Goal: Task Accomplishment & Management: Manage account settings

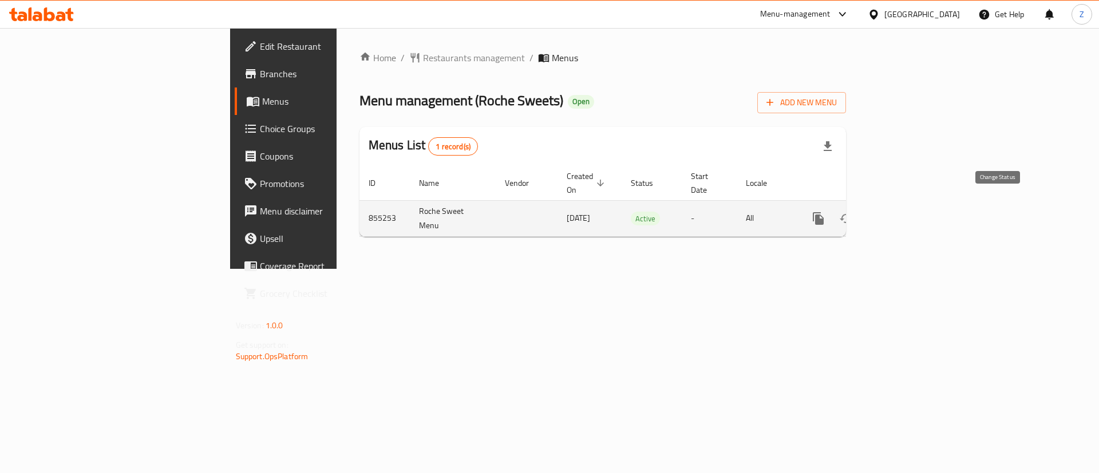
click at [853, 212] on icon "enhanced table" at bounding box center [846, 219] width 14 height 14
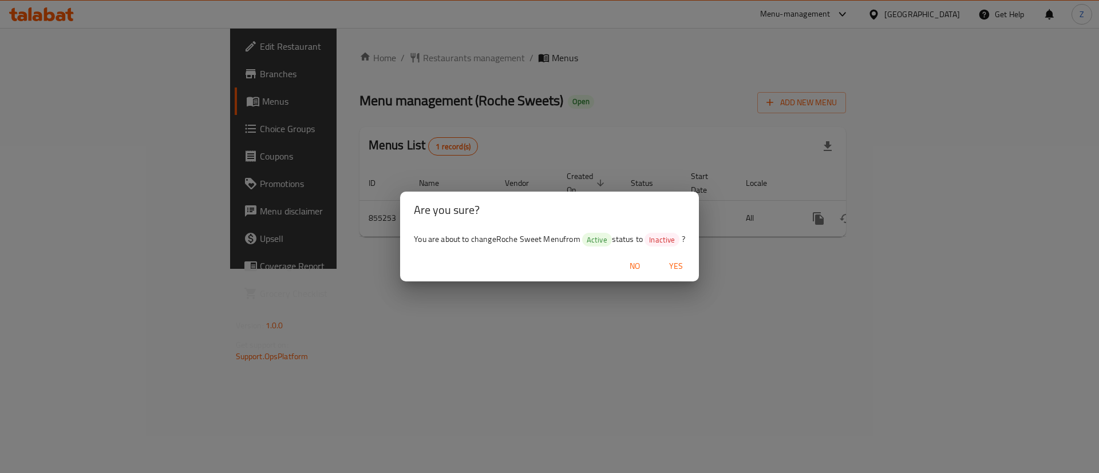
click at [670, 267] on span "Yes" at bounding box center [675, 266] width 27 height 14
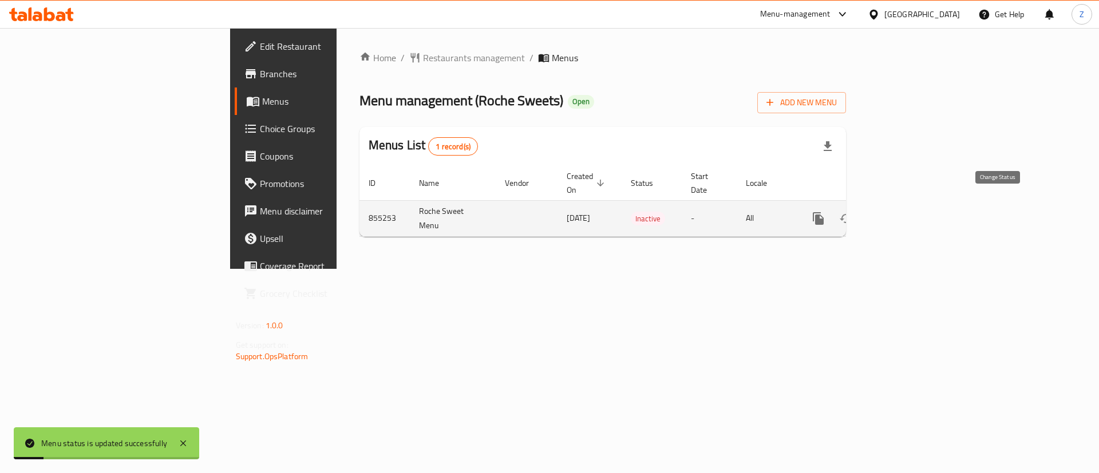
click at [853, 212] on icon "enhanced table" at bounding box center [846, 219] width 14 height 14
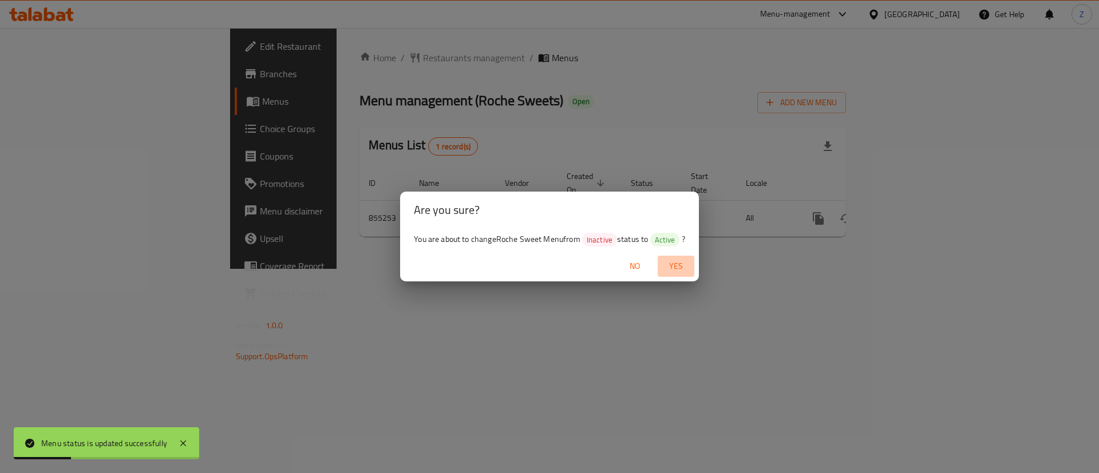
click at [684, 262] on span "Yes" at bounding box center [675, 266] width 27 height 14
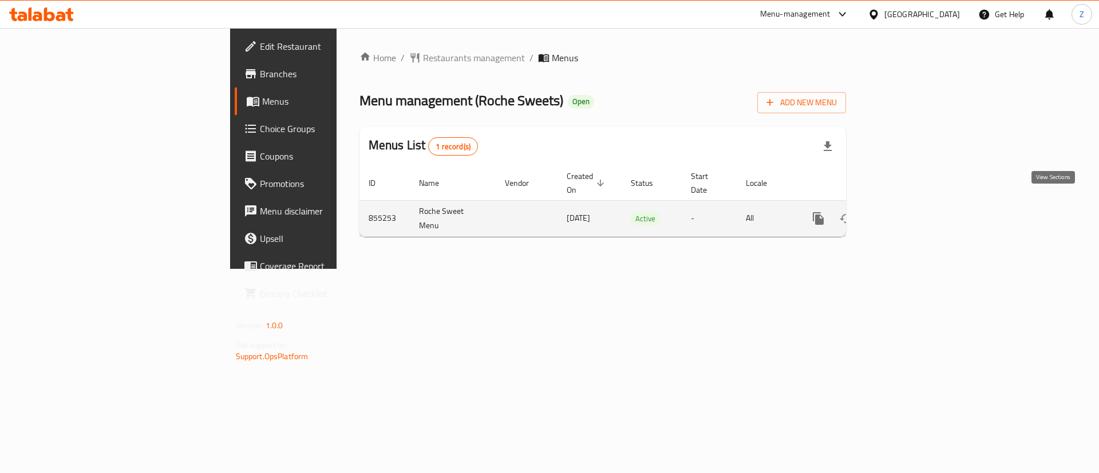
click at [908, 212] on icon "enhanced table" at bounding box center [901, 219] width 14 height 14
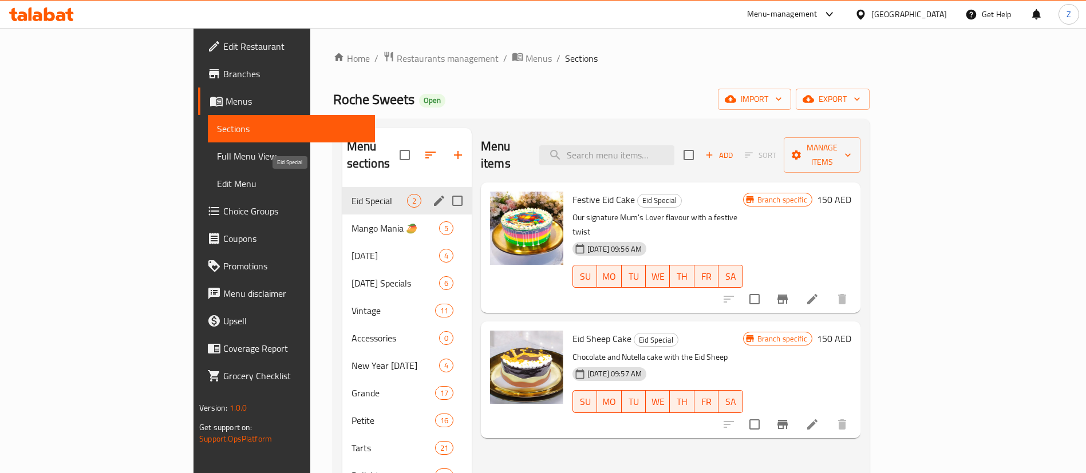
click at [351, 194] on span "Eid Special" at bounding box center [379, 201] width 56 height 14
click at [351, 221] on span "Mango Mania 🥭" at bounding box center [379, 228] width 56 height 14
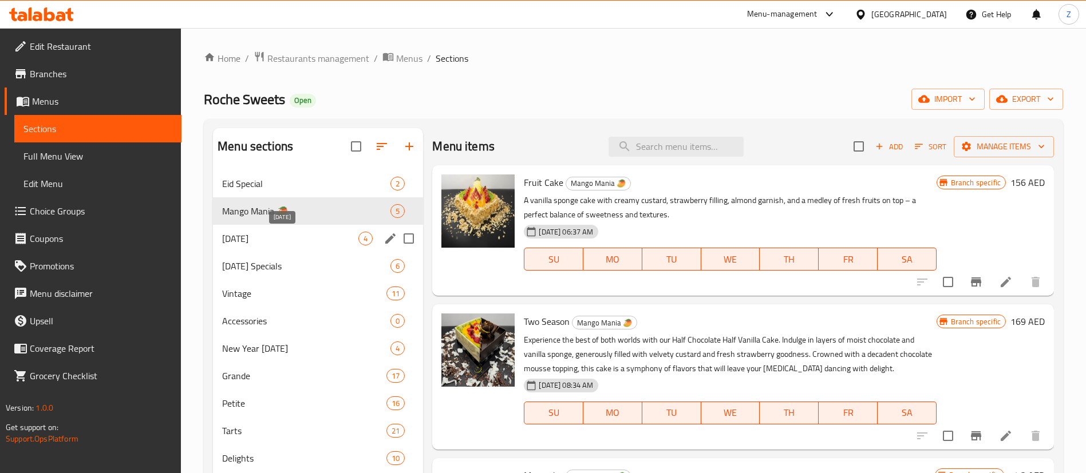
click at [243, 235] on span "[DATE]" at bounding box center [290, 239] width 136 height 14
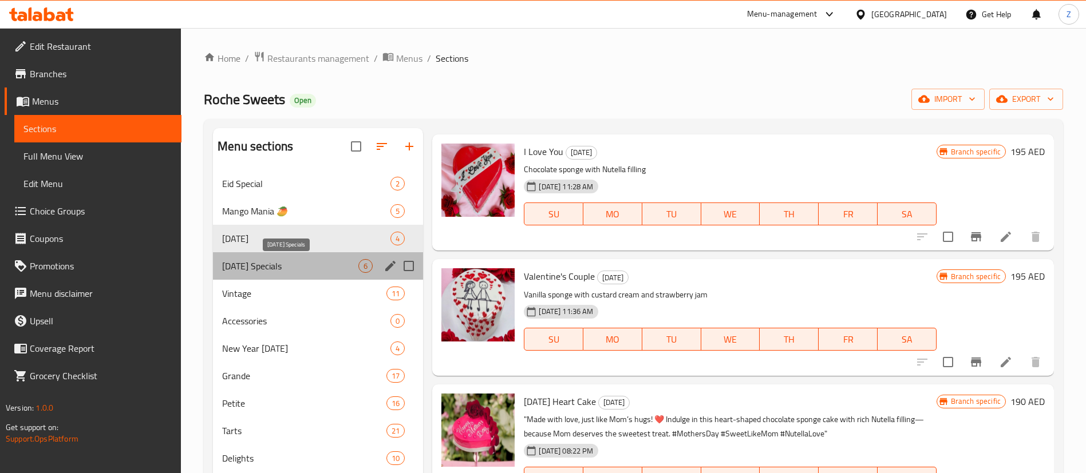
click at [278, 268] on span "[DATE] Specials" at bounding box center [290, 266] width 136 height 14
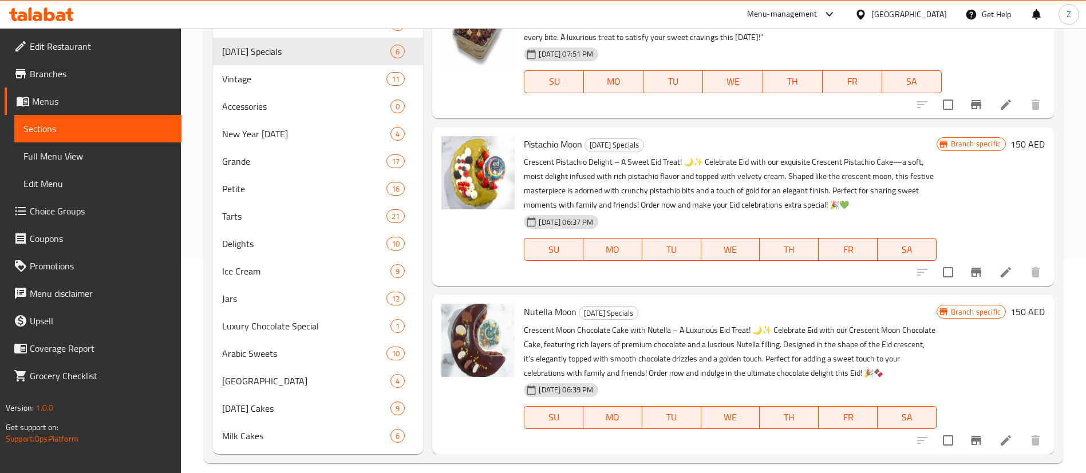
scroll to position [228, 0]
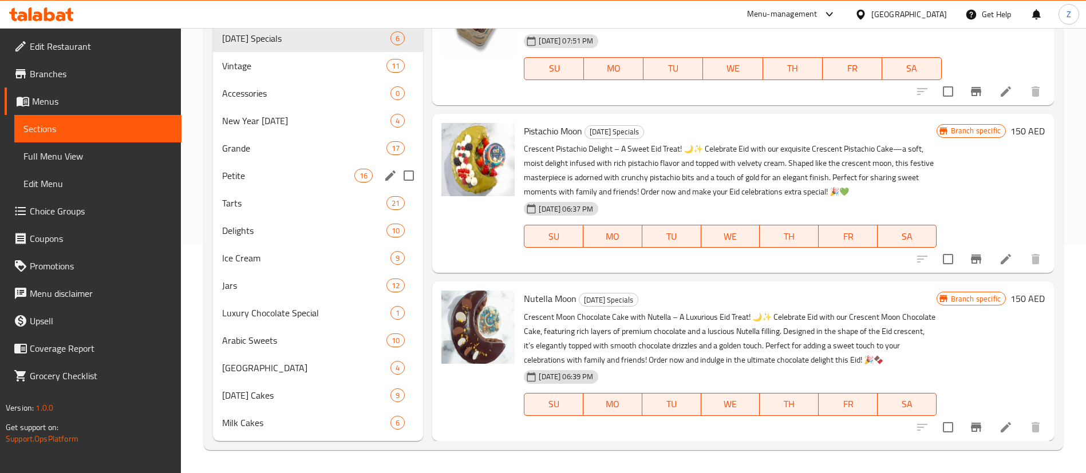
drag, startPoint x: 239, startPoint y: 172, endPoint x: 284, endPoint y: 197, distance: 52.2
click at [239, 173] on span "Petite" at bounding box center [288, 176] width 132 height 14
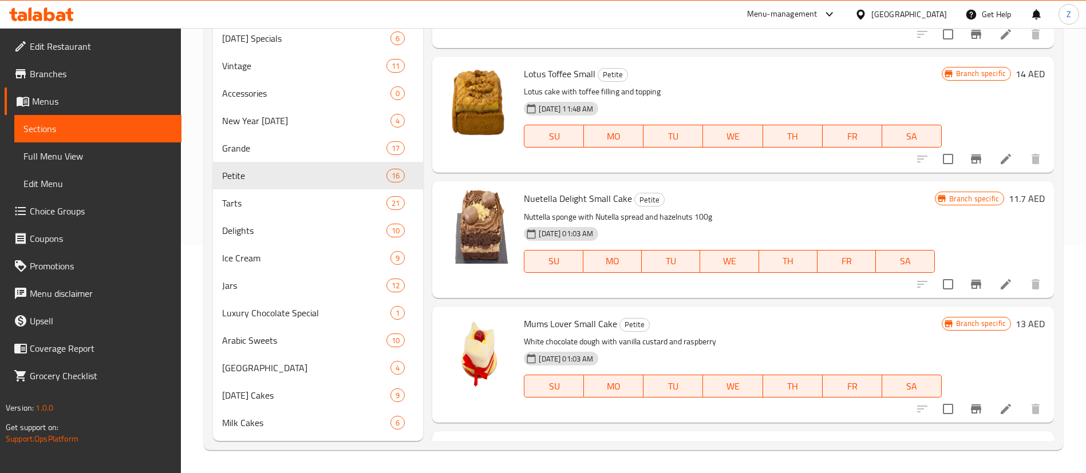
scroll to position [467, 0]
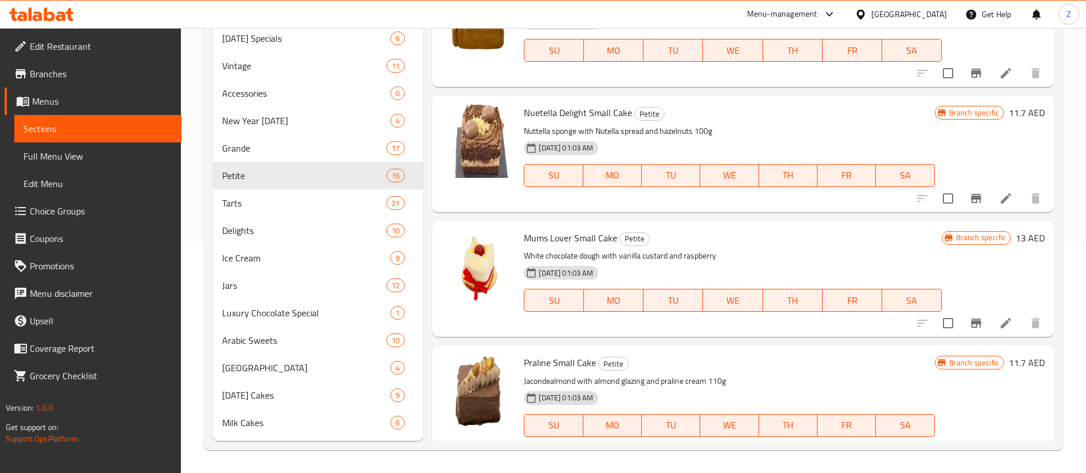
click at [971, 322] on icon "Branch-specific-item" at bounding box center [976, 323] width 10 height 9
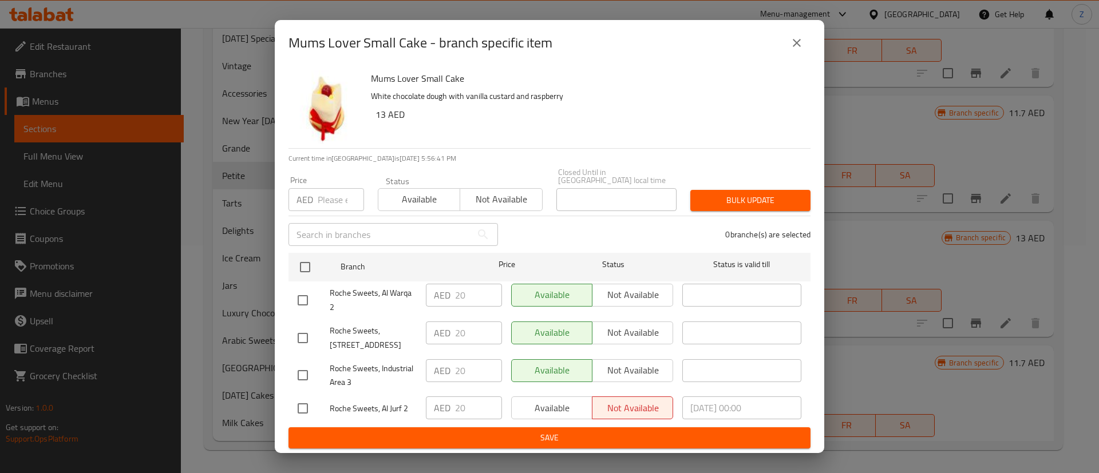
drag, startPoint x: 795, startPoint y: 50, endPoint x: 726, endPoint y: 299, distance: 258.9
click at [793, 50] on icon "close" at bounding box center [797, 43] width 14 height 14
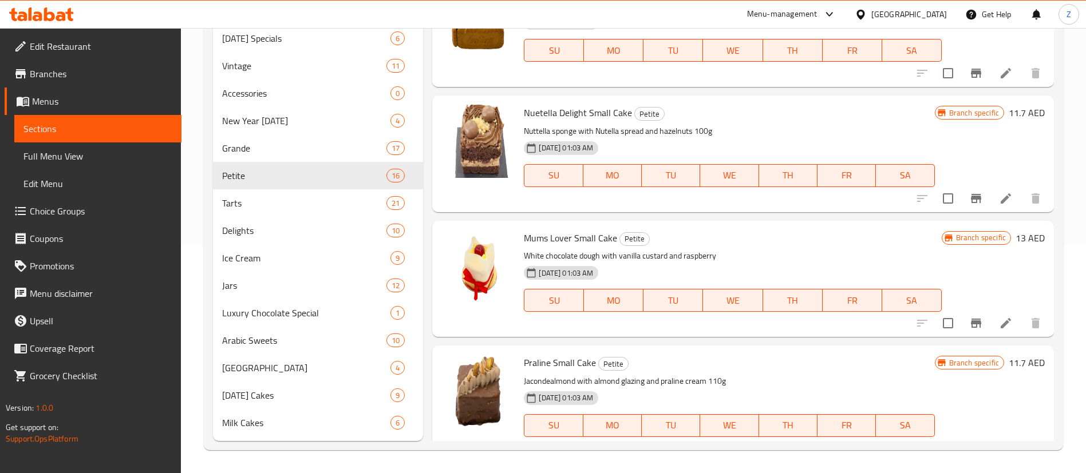
click at [1000, 320] on li at bounding box center [1005, 323] width 32 height 21
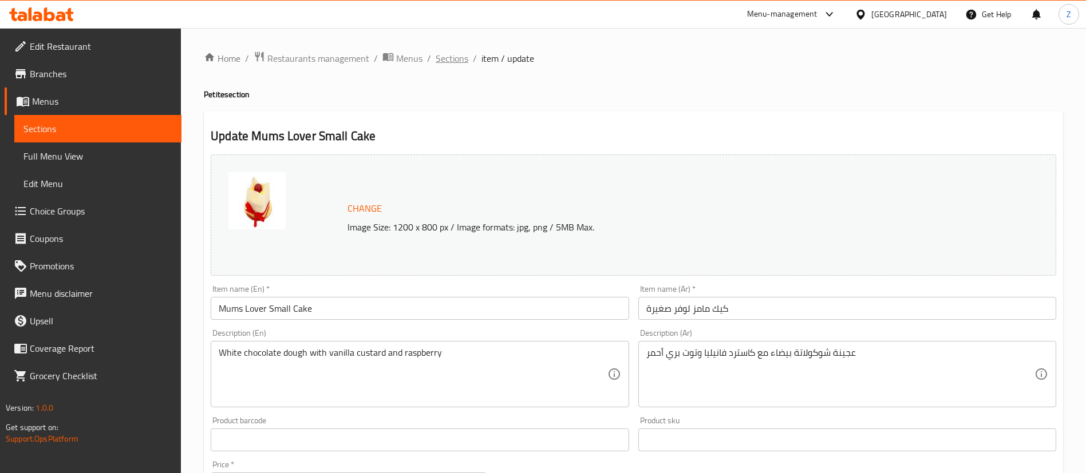
click at [449, 64] on span "Sections" at bounding box center [451, 59] width 33 height 14
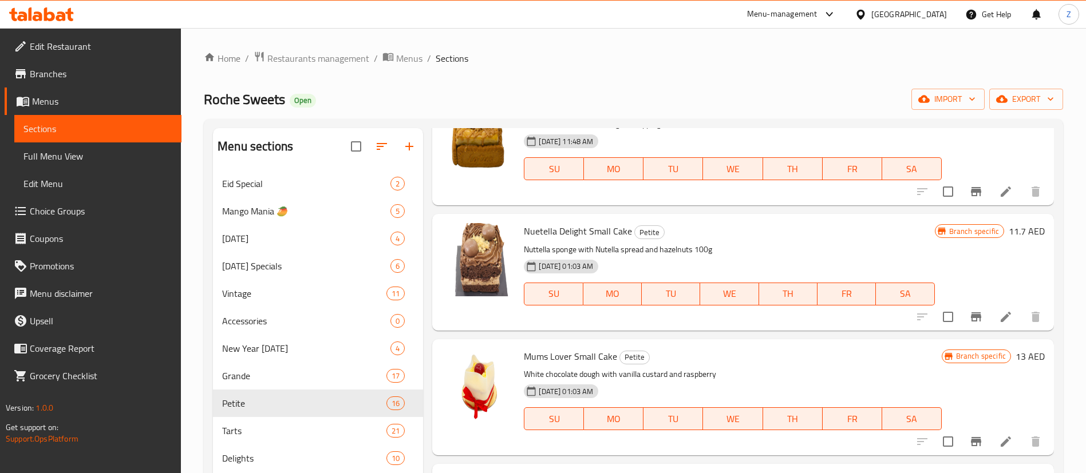
scroll to position [601, 0]
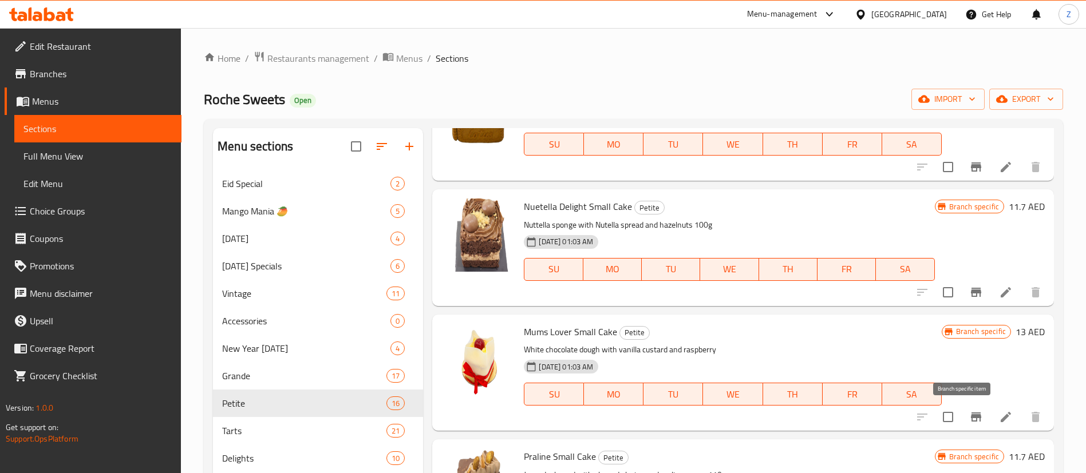
click at [970, 421] on button "Branch-specific-item" at bounding box center [975, 416] width 27 height 27
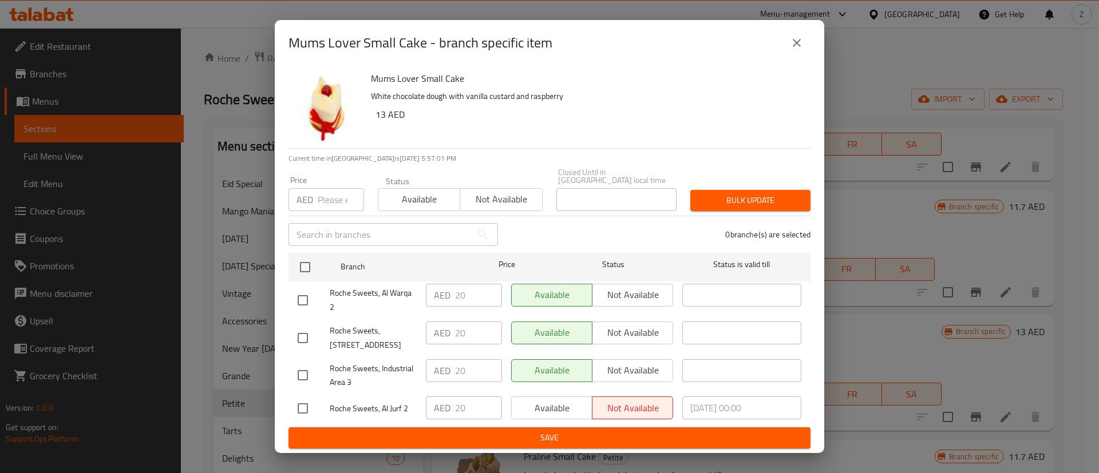
click at [302, 403] on input "checkbox" at bounding box center [303, 409] width 24 height 24
checkbox input "true"
drag, startPoint x: 564, startPoint y: 405, endPoint x: 571, endPoint y: 441, distance: 36.7
click at [563, 405] on span "Available" at bounding box center [552, 408] width 72 height 17
drag, startPoint x: 797, startPoint y: 46, endPoint x: 674, endPoint y: 166, distance: 171.2
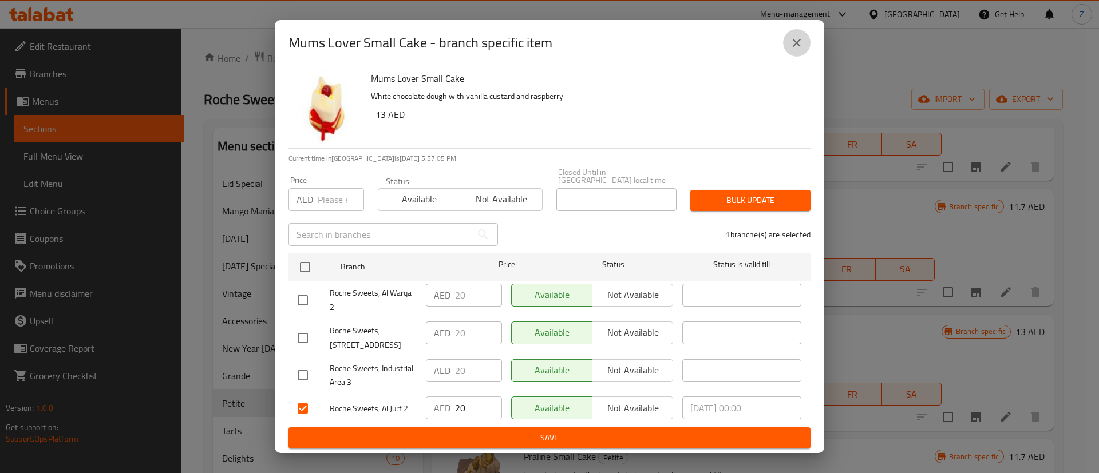
click at [795, 47] on icon "close" at bounding box center [797, 43] width 8 height 8
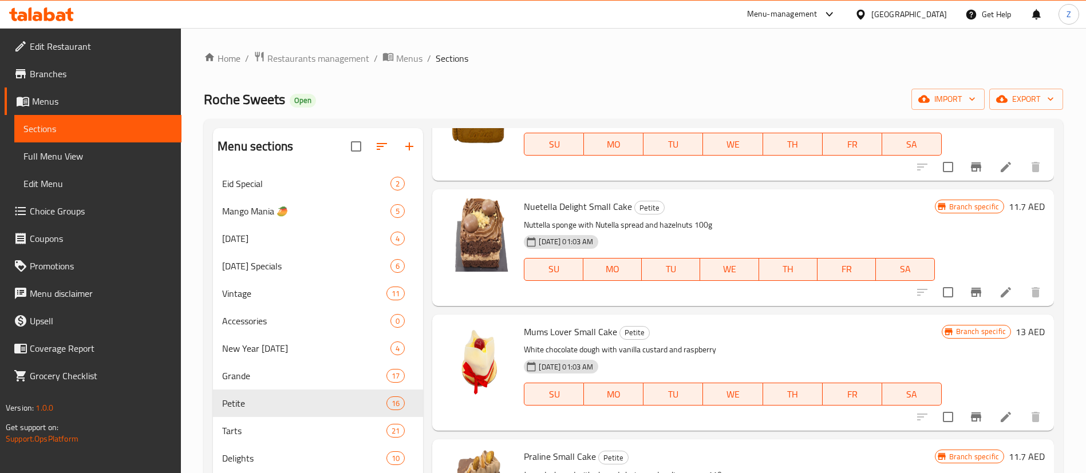
click at [999, 418] on icon at bounding box center [1006, 417] width 14 height 14
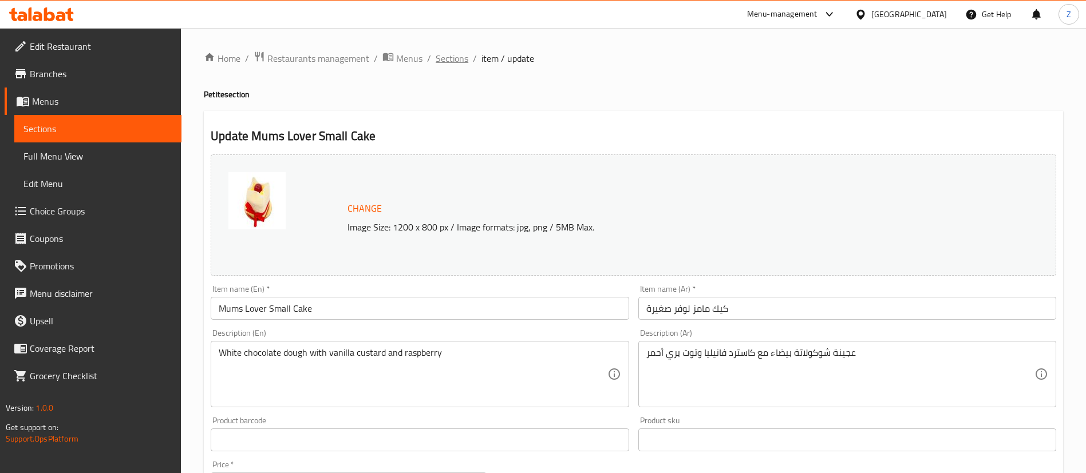
click at [450, 60] on span "Sections" at bounding box center [451, 59] width 33 height 14
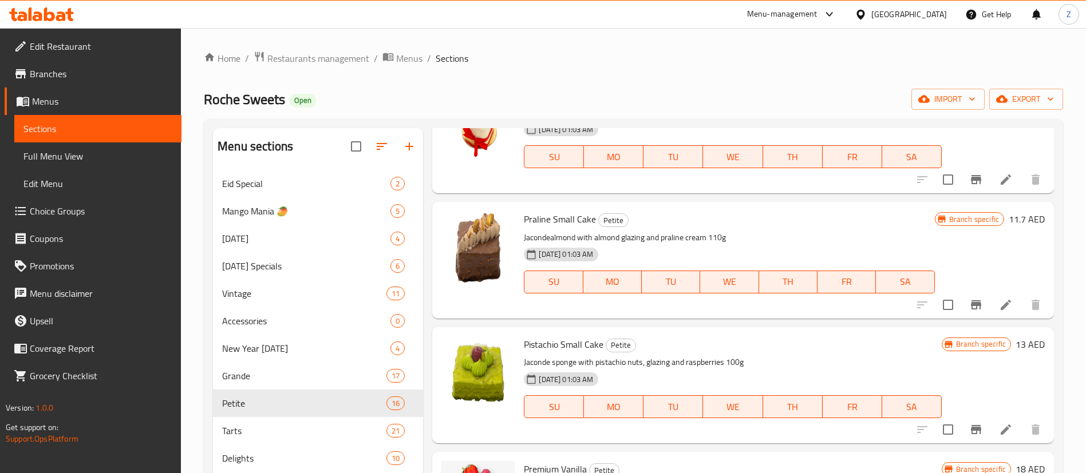
scroll to position [773, 0]
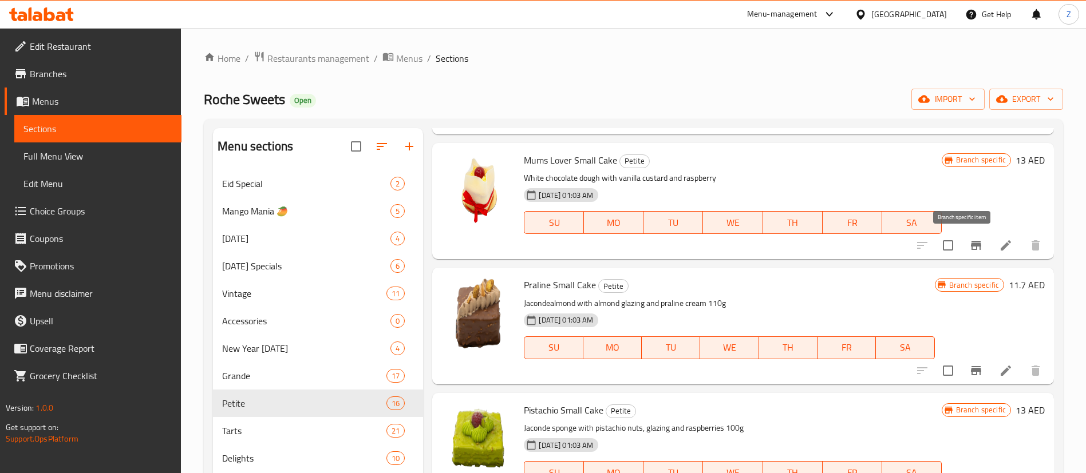
click at [971, 244] on icon "Branch-specific-item" at bounding box center [976, 245] width 10 height 9
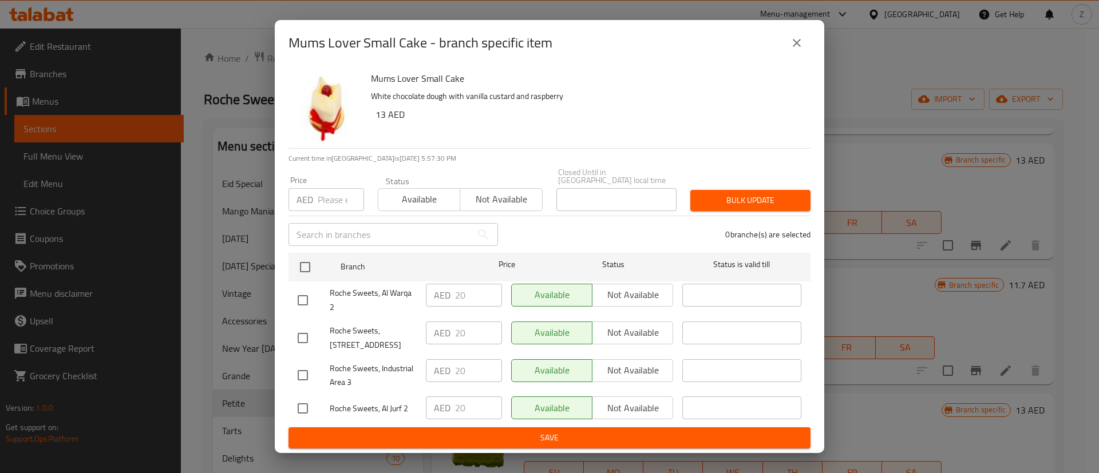
click at [626, 409] on div "Available Not available" at bounding box center [592, 408] width 162 height 23
click at [616, 405] on div "Available Not available" at bounding box center [592, 408] width 162 height 23
click at [301, 400] on input "checkbox" at bounding box center [303, 409] width 24 height 24
checkbox input "true"
drag, startPoint x: 644, startPoint y: 403, endPoint x: 624, endPoint y: 433, distance: 35.6
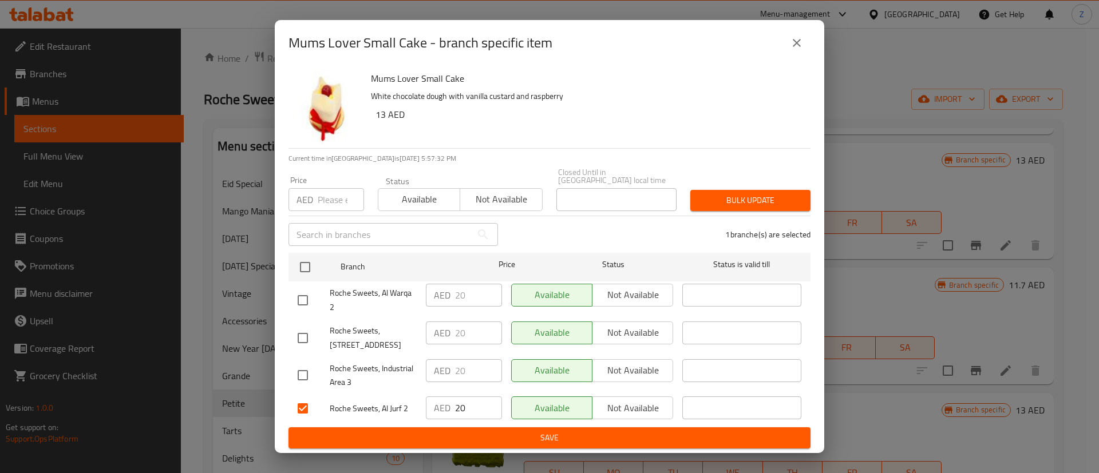
click at [642, 405] on span "Not available" at bounding box center [633, 408] width 72 height 17
click at [593, 435] on span "Save" at bounding box center [550, 438] width 504 height 14
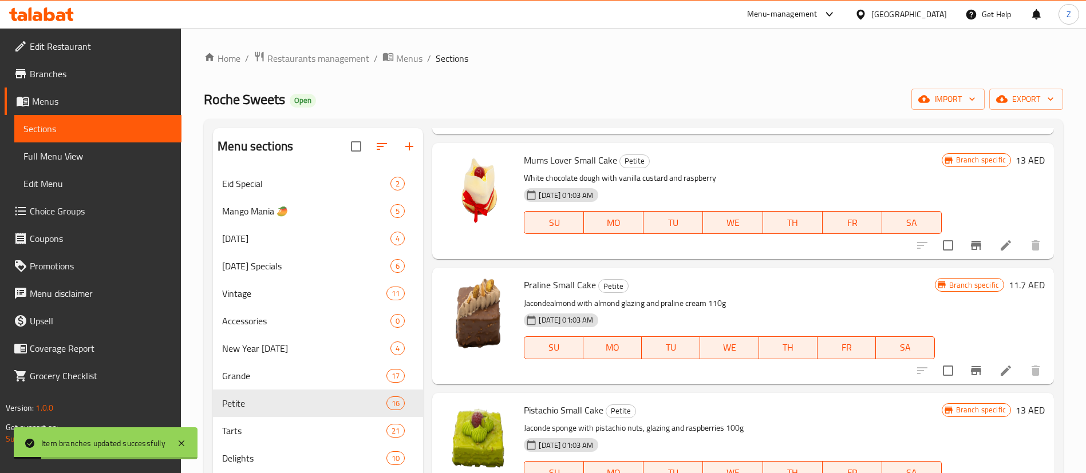
click at [971, 245] on icon "Branch-specific-item" at bounding box center [976, 245] width 10 height 9
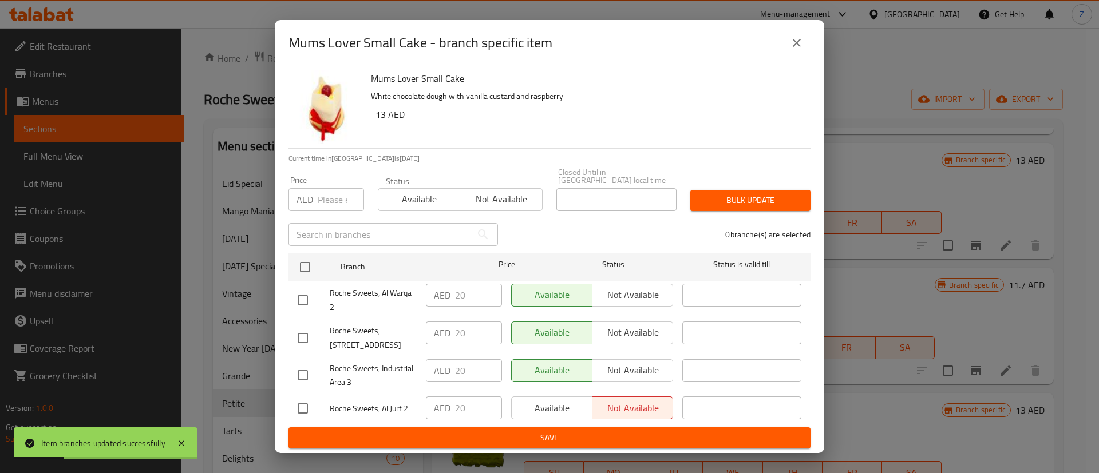
drag, startPoint x: 298, startPoint y: 401, endPoint x: 364, endPoint y: 425, distance: 70.6
click at [299, 401] on input "checkbox" at bounding box center [303, 409] width 24 height 24
click at [298, 405] on input "checkbox" at bounding box center [303, 409] width 24 height 24
checkbox input "true"
drag, startPoint x: 560, startPoint y: 403, endPoint x: 556, endPoint y: 419, distance: 16.5
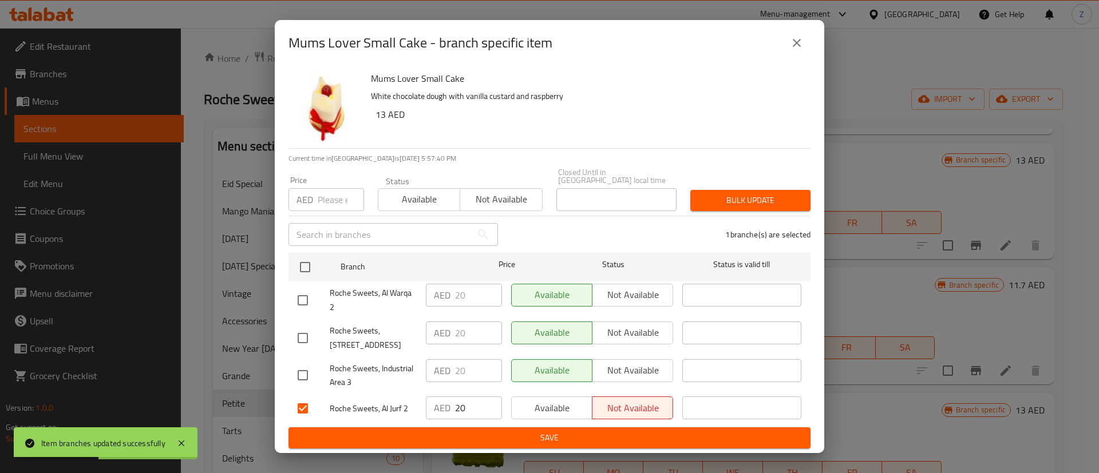
click at [557, 406] on span "Available" at bounding box center [552, 408] width 72 height 17
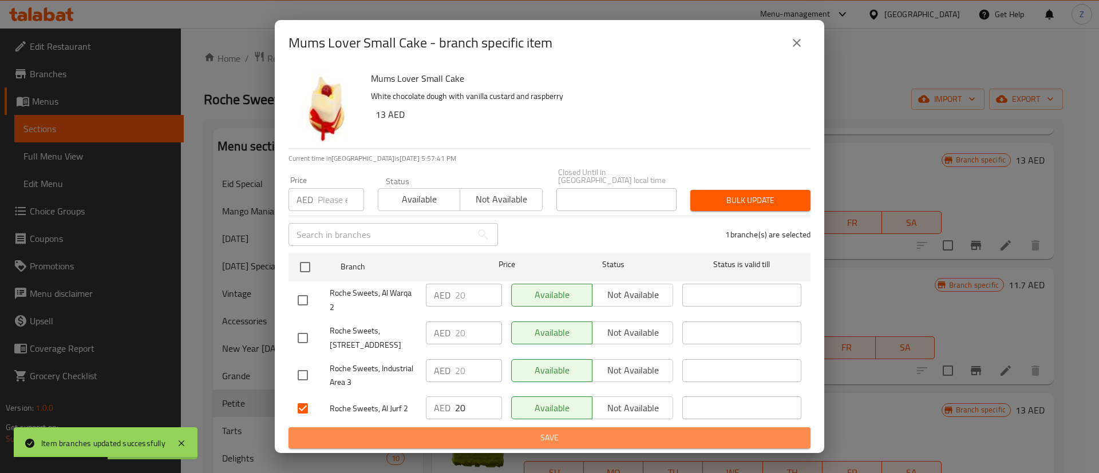
click at [553, 427] on button "Save" at bounding box center [549, 437] width 522 height 21
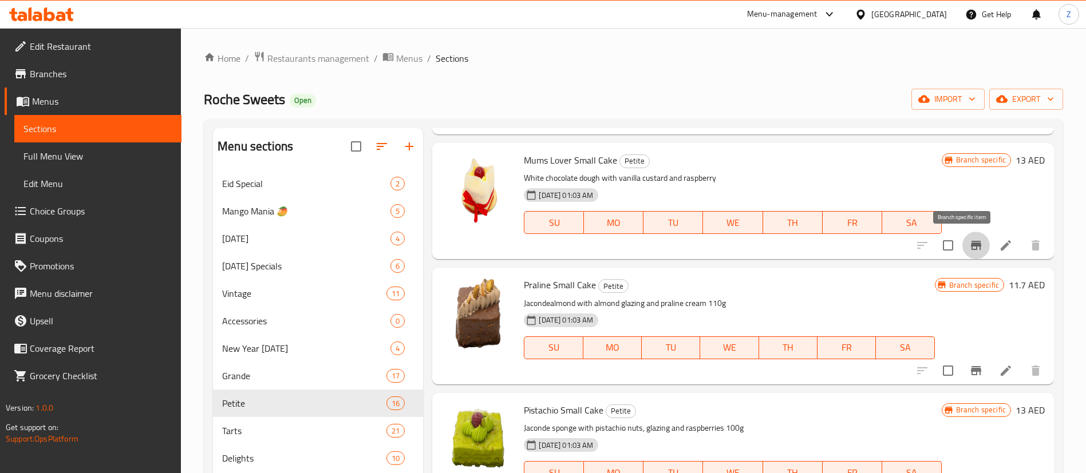
click at [971, 246] on icon "Branch-specific-item" at bounding box center [976, 245] width 10 height 9
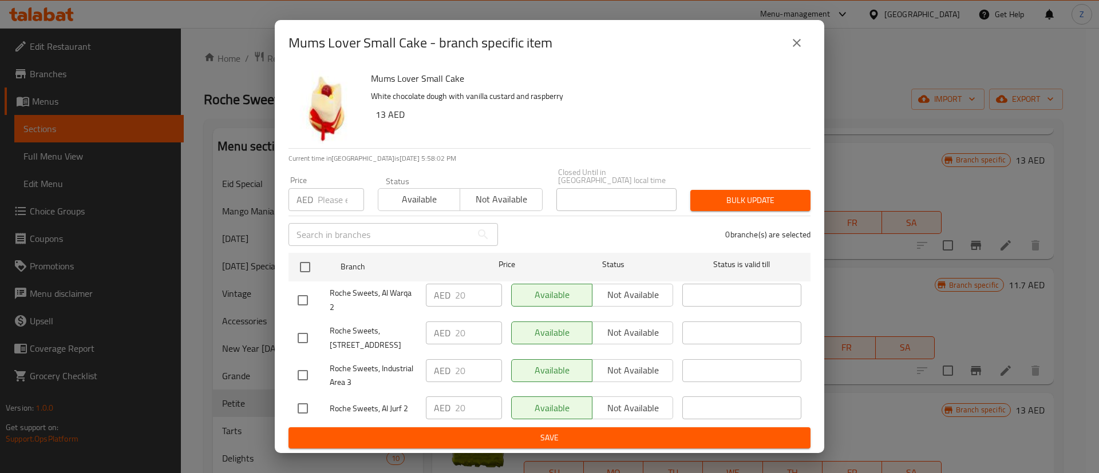
click at [803, 49] on button "close" at bounding box center [796, 42] width 27 height 27
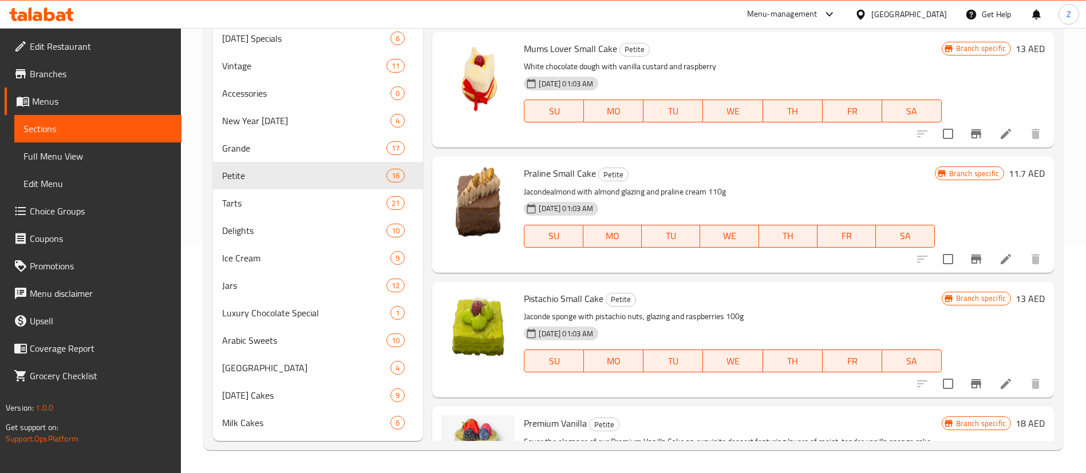
scroll to position [629, 0]
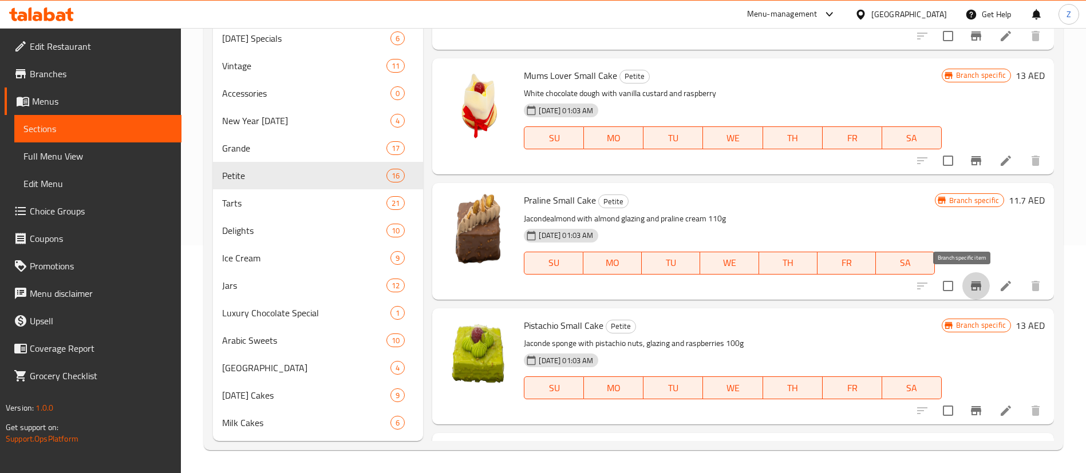
click at [971, 285] on icon "Branch-specific-item" at bounding box center [976, 286] width 10 height 9
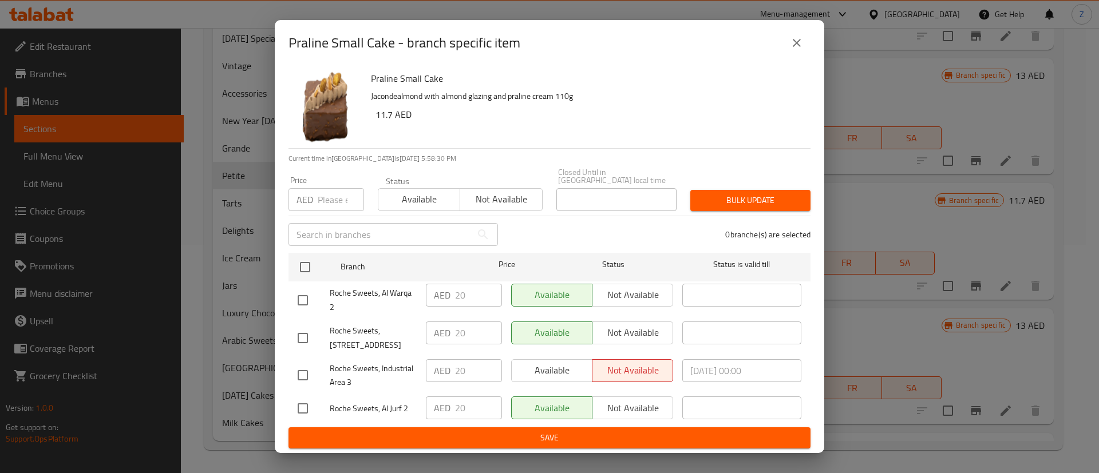
click at [799, 43] on icon "close" at bounding box center [797, 43] width 14 height 14
